Goal: Check status: Check status

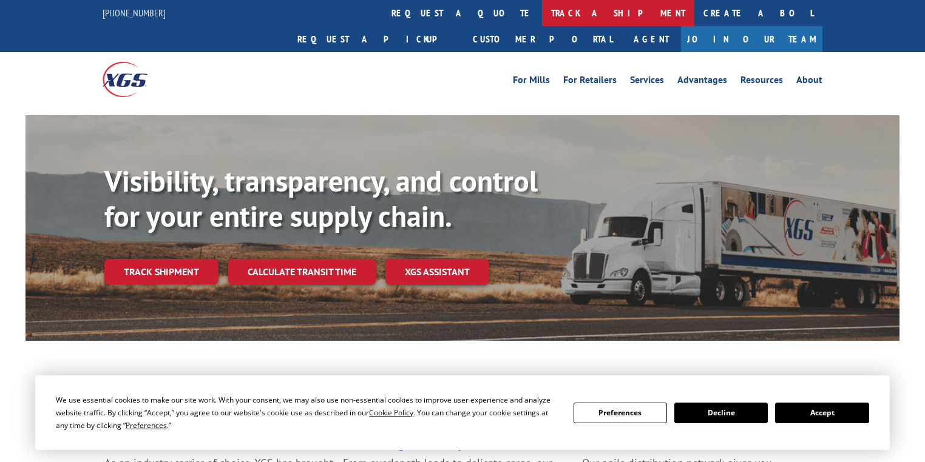
click at [542, 16] on link "track a shipment" at bounding box center [618, 13] width 152 height 26
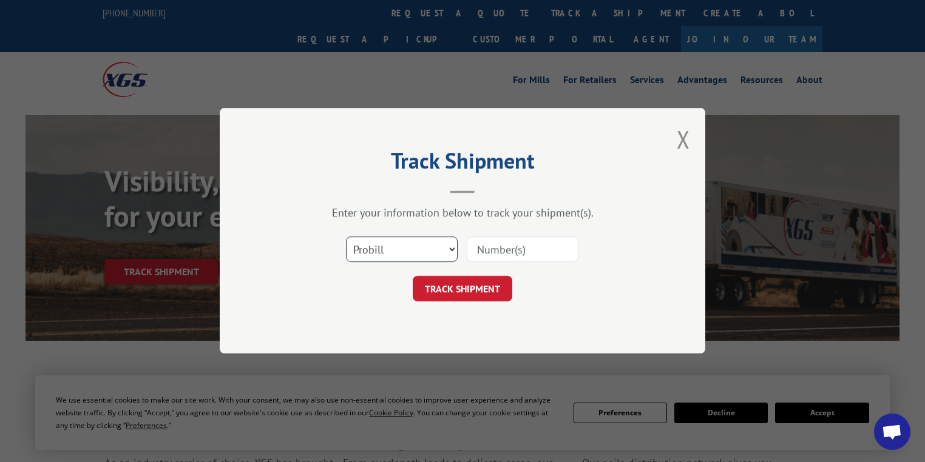
click at [387, 250] on select "Select category... Probill BOL PO" at bounding box center [402, 249] width 112 height 25
select select "po"
click at [346, 237] on select "Select category... Probill BOL PO" at bounding box center [402, 249] width 112 height 25
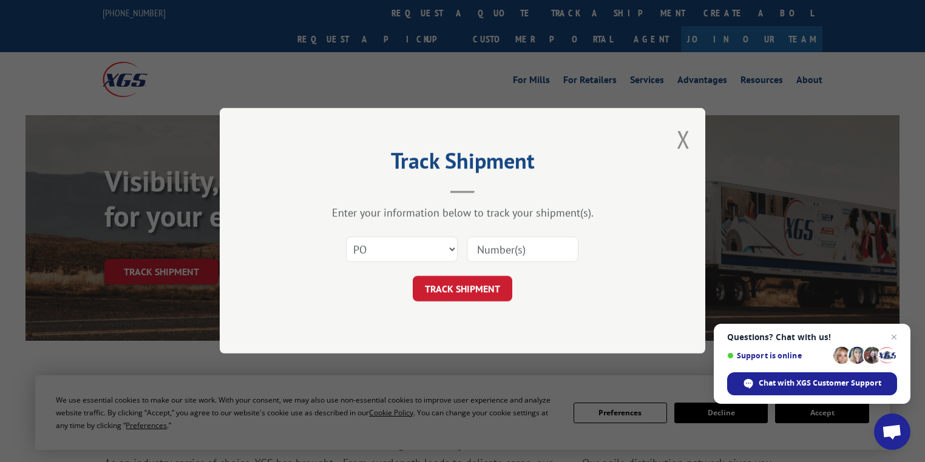
click at [513, 255] on input at bounding box center [523, 249] width 112 height 25
paste input "83515688"
type input "83515688"
click at [505, 287] on button "TRACK SHIPMENT" at bounding box center [463, 289] width 100 height 25
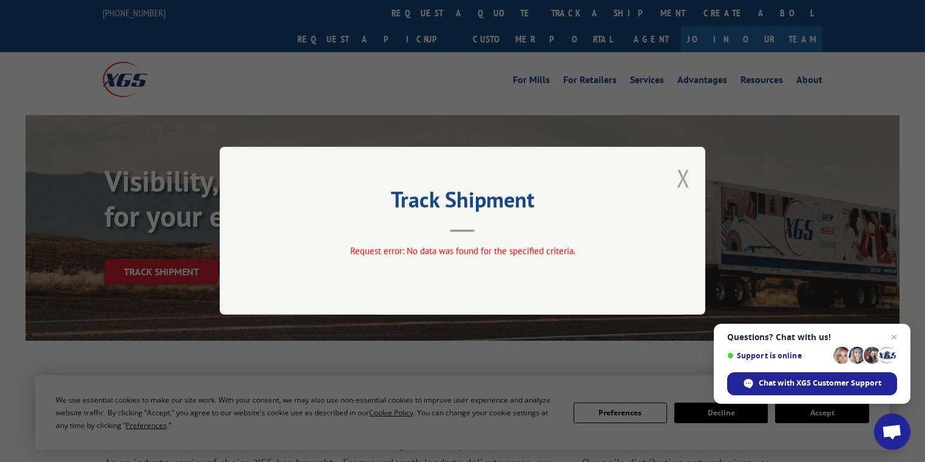
click at [682, 182] on button "Close modal" at bounding box center [683, 178] width 13 height 32
